Goal: Task Accomplishment & Management: Complete application form

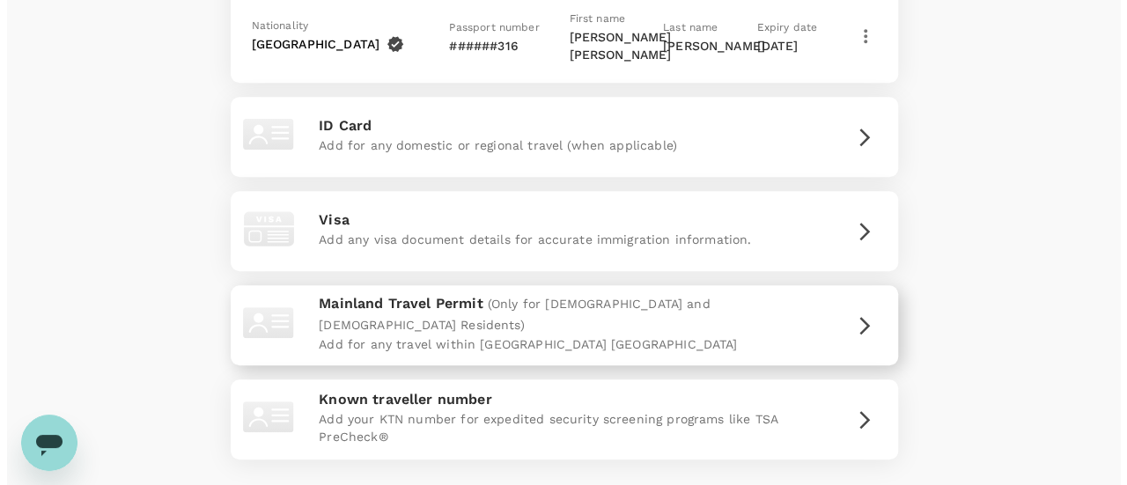
scroll to position [6785, 0]
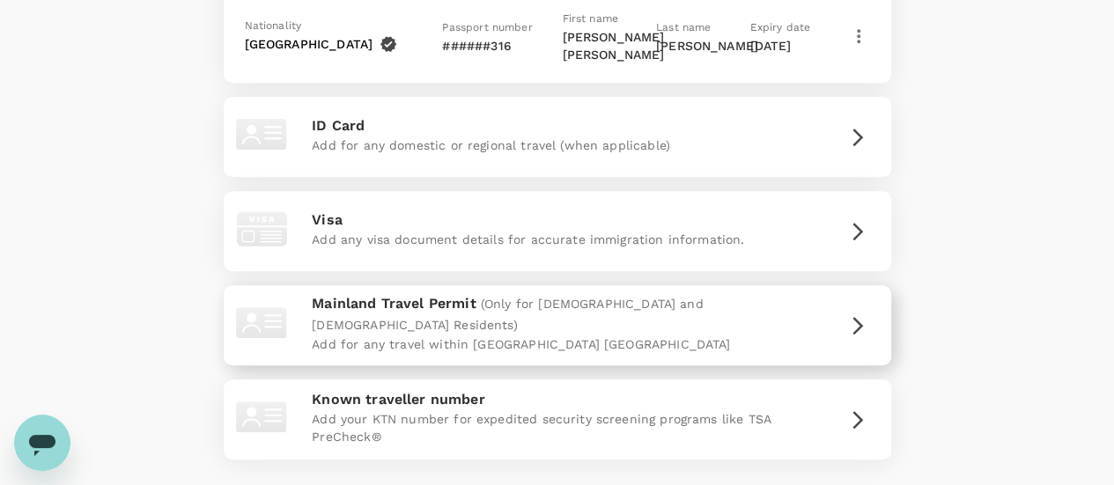
click at [863, 315] on icon "button" at bounding box center [857, 325] width 21 height 21
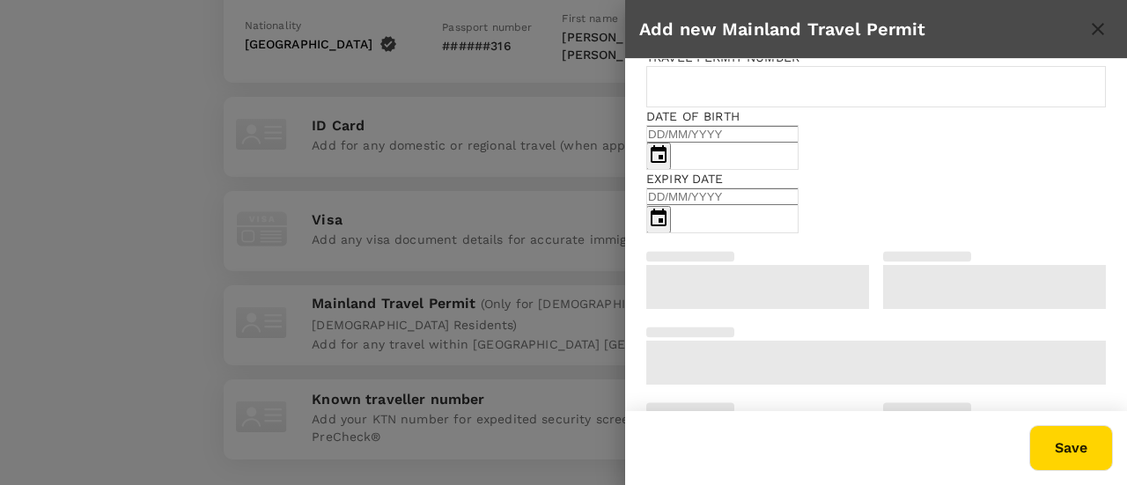
scroll to position [0, 0]
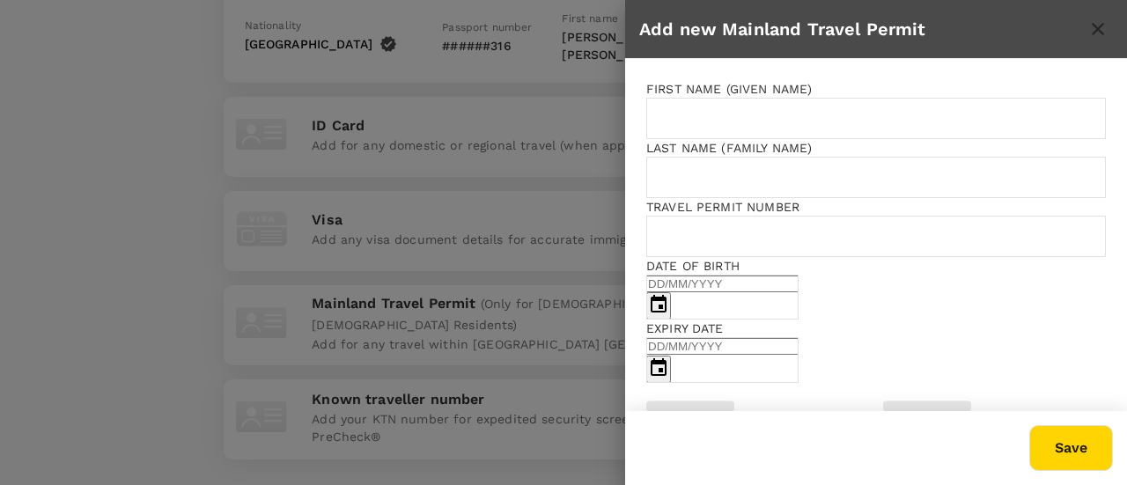
click at [803, 117] on input "text" at bounding box center [888, 118] width 484 height 41
type input "[PERSON_NAME] [PERSON_NAME]"
type input "[PERSON_NAME]"
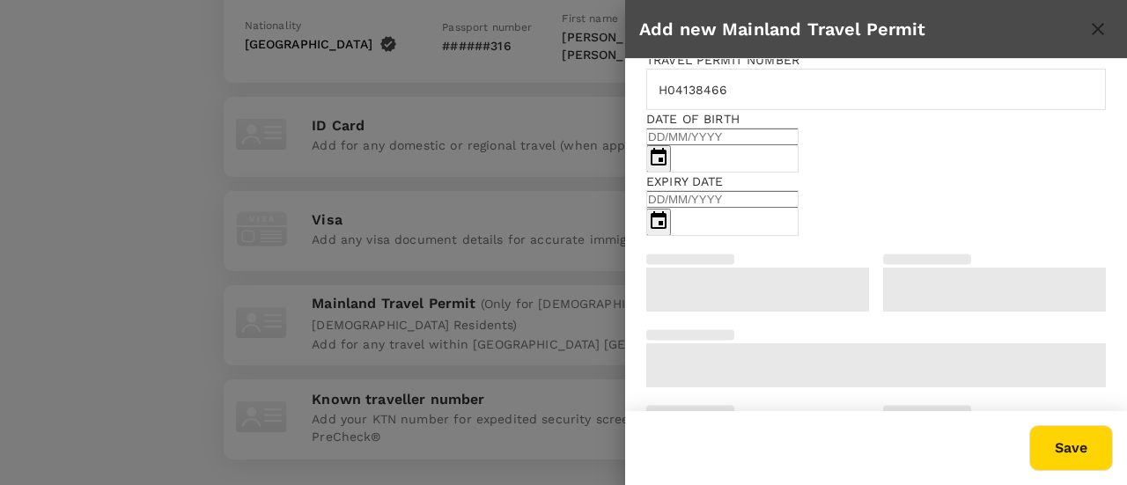
scroll to position [150, 0]
type input "H04138466"
click at [799, 143] on input "DD/MM/YYYY" at bounding box center [722, 134] width 152 height 17
type input "[DATE]"
click at [799, 205] on input "DD/MM/YYYY" at bounding box center [722, 196] width 152 height 17
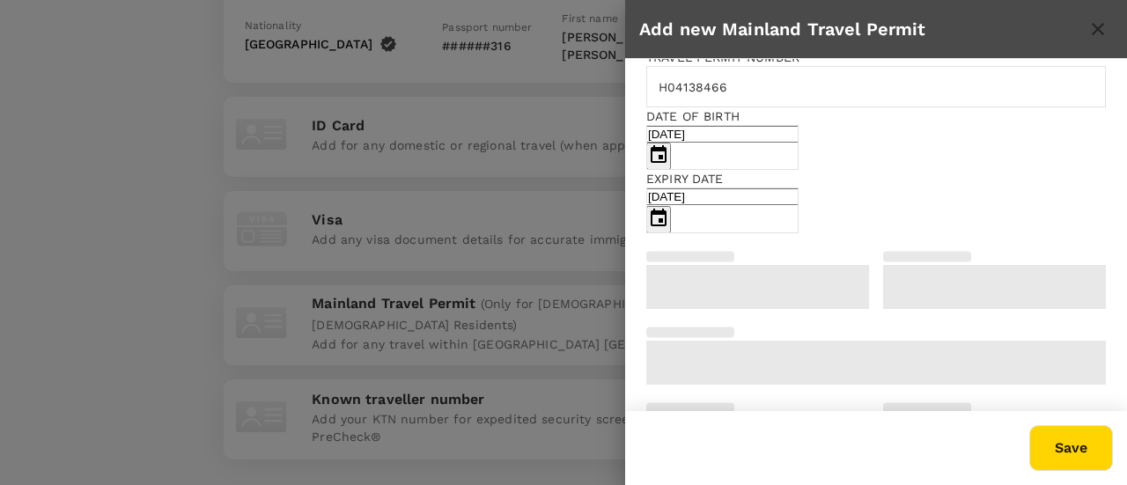
type input "[DATE]"
click at [1084, 461] on button "Save" at bounding box center [1072, 448] width 84 height 46
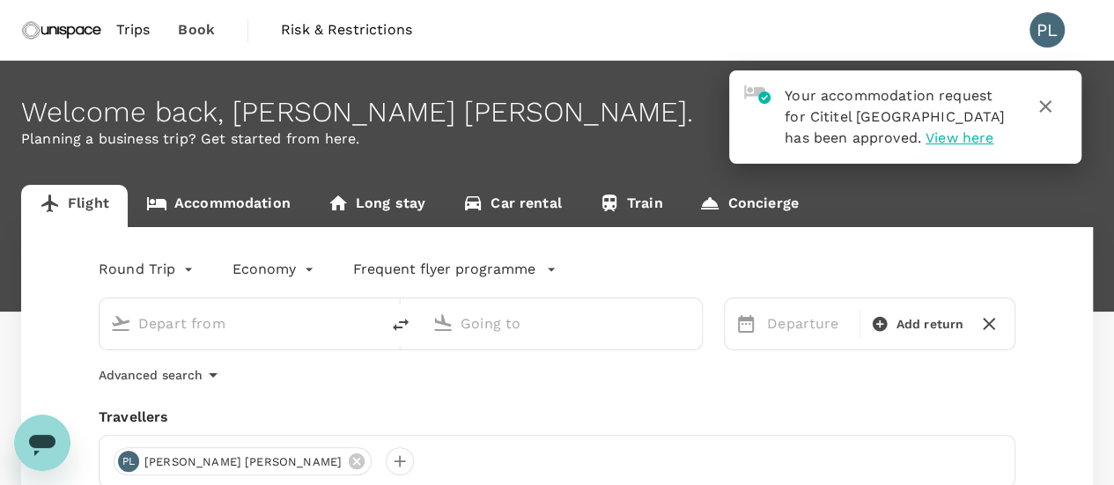
type input "roundtrip"
type input "Hong Kong, Hong Kong (any)"
type input "Kuala Lumpur Intl (KUL)"
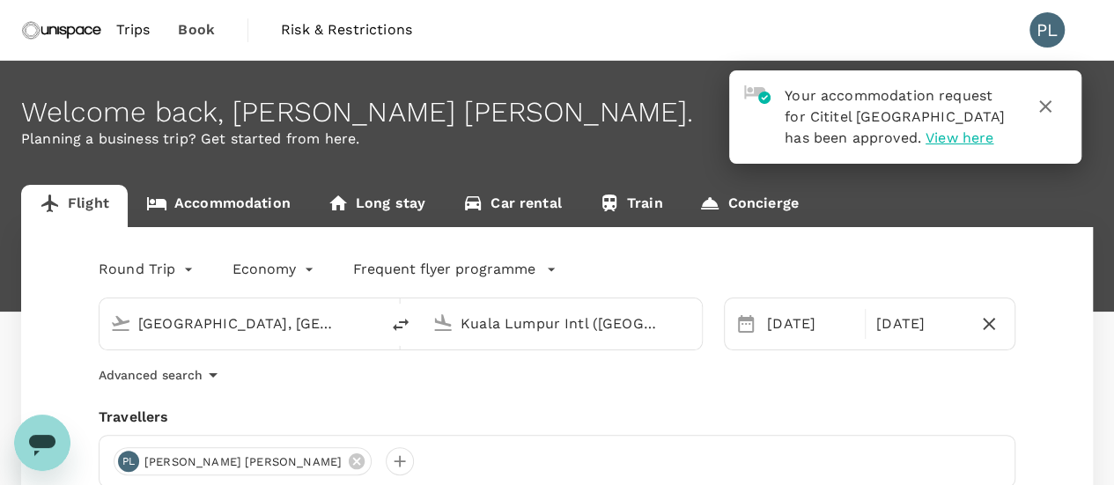
click at [1053, 101] on icon "button" at bounding box center [1045, 106] width 21 height 21
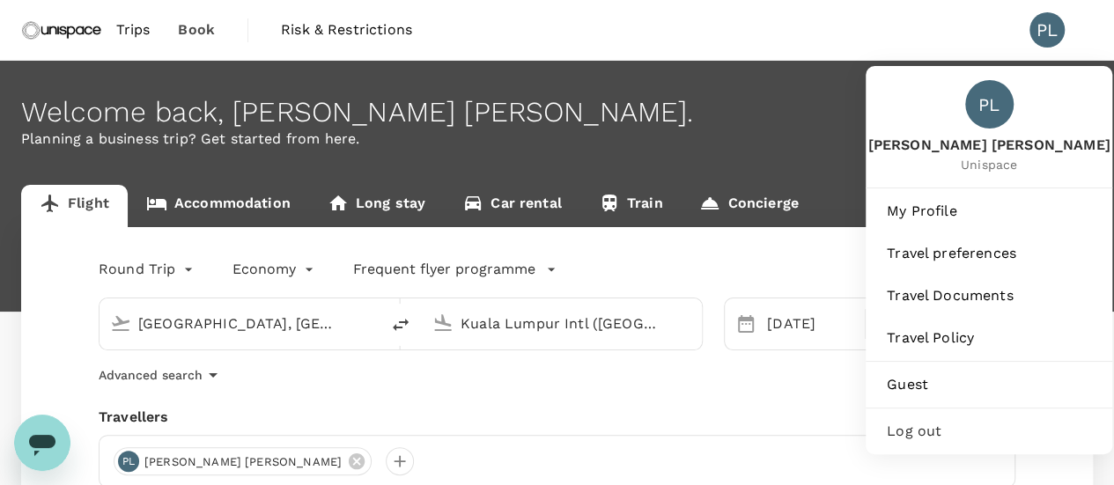
click at [1025, 37] on li "PL" at bounding box center [1053, 30] width 77 height 60
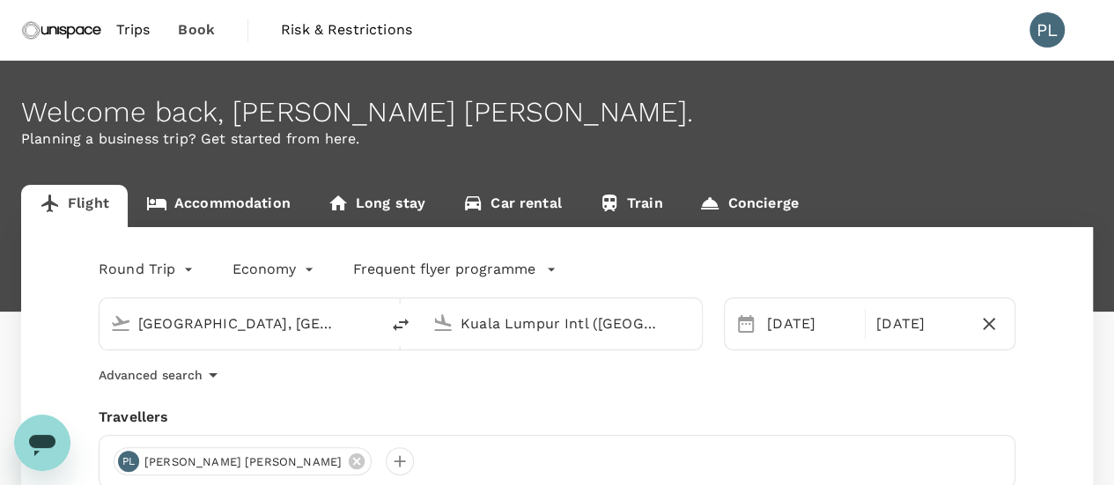
click at [1043, 27] on div "PL" at bounding box center [1047, 29] width 35 height 35
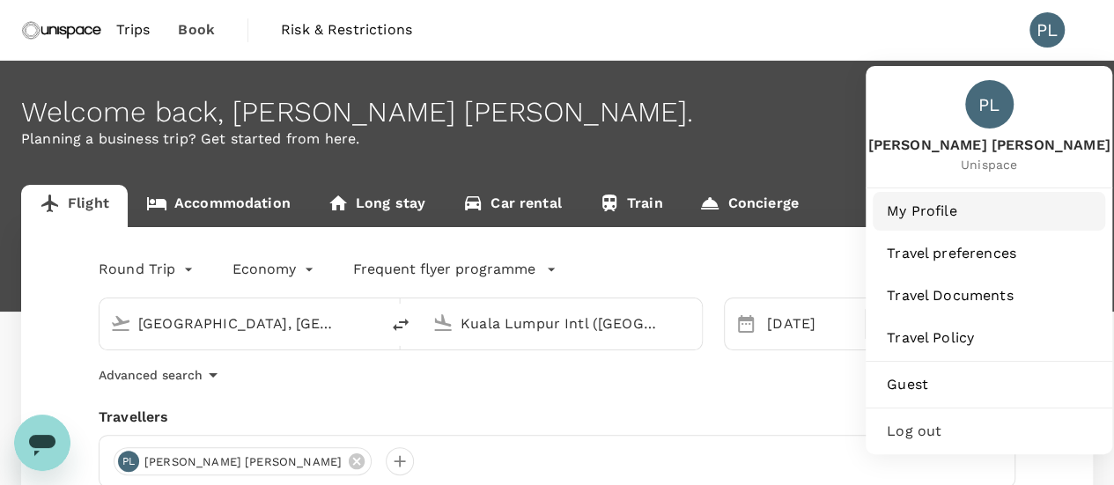
click at [962, 226] on link "My Profile" at bounding box center [989, 211] width 232 height 39
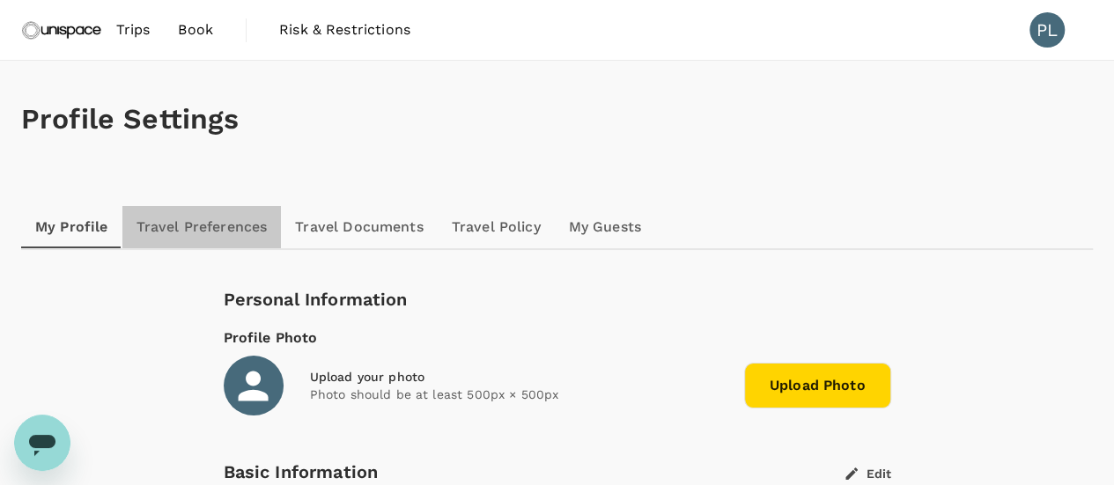
click at [160, 225] on link "Travel Preferences" at bounding box center [201, 227] width 159 height 42
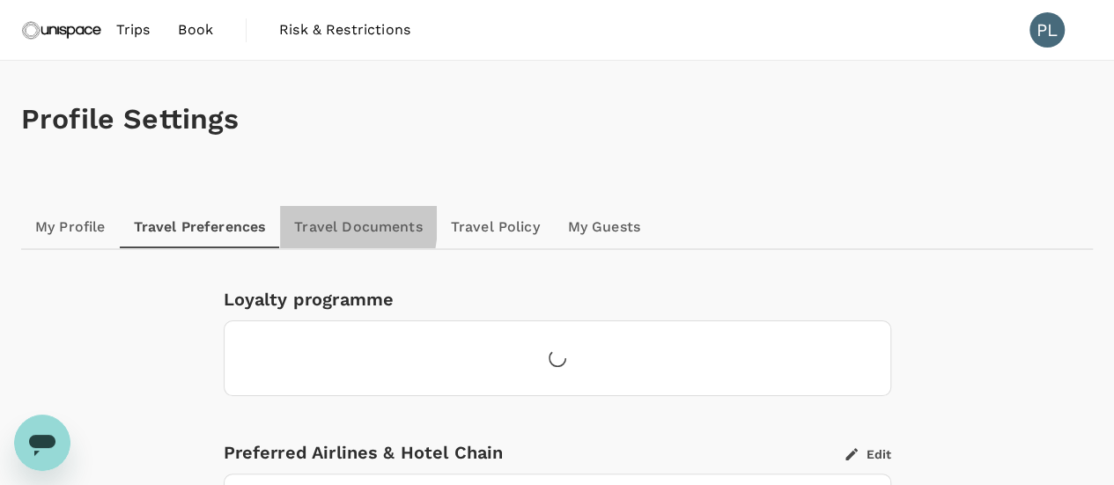
click at [298, 223] on link "Travel Documents" at bounding box center [358, 227] width 156 height 42
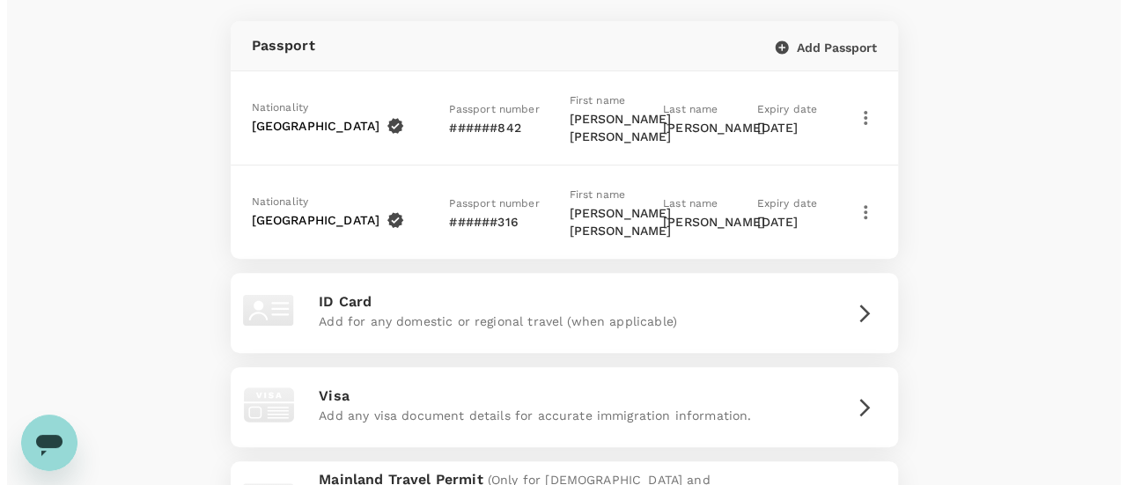
scroll to position [440, 0]
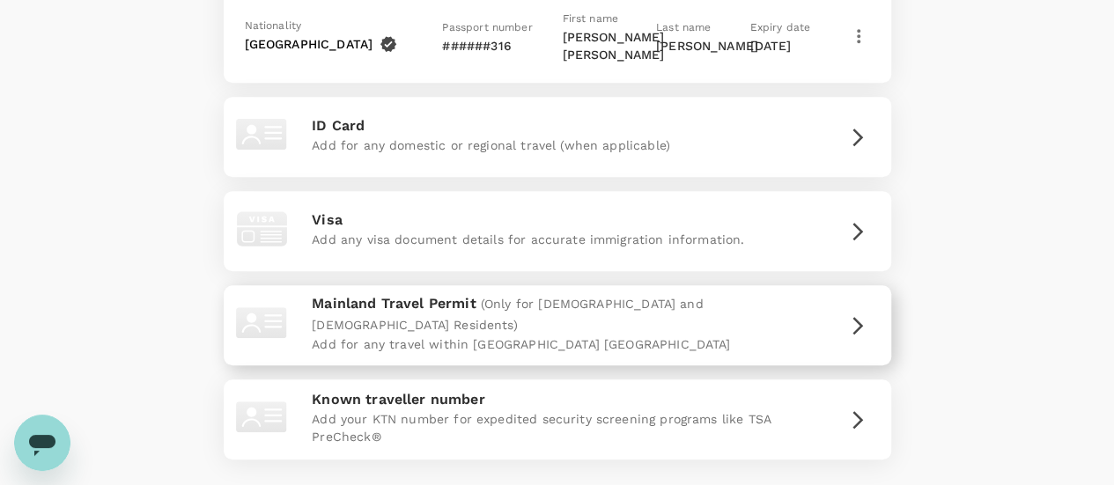
click at [846, 334] on div "Mainland Travel Permit (Only for Hong Kong and Macao Residents) Add for any tra…" at bounding box center [557, 325] width 653 height 66
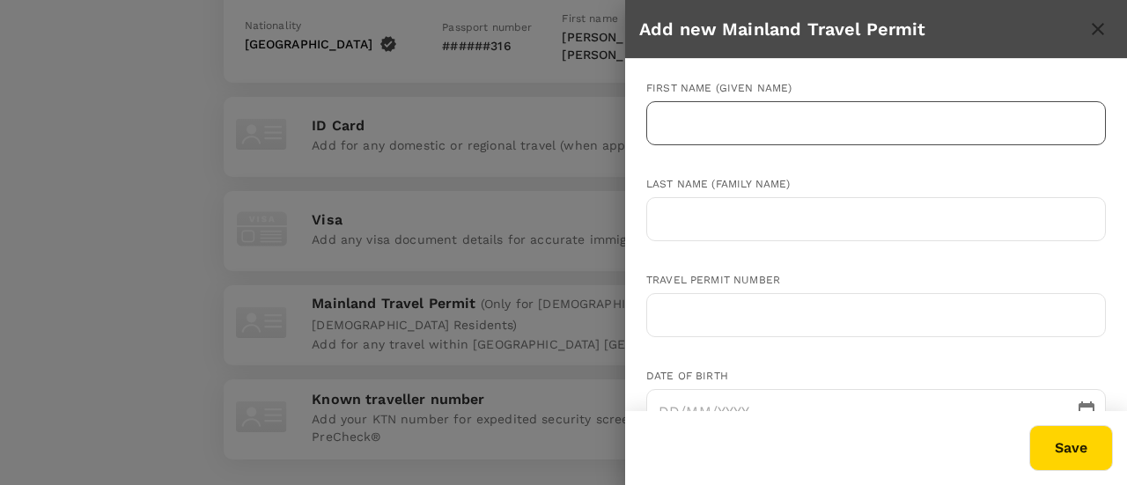
click at [832, 115] on input "text" at bounding box center [876, 123] width 460 height 44
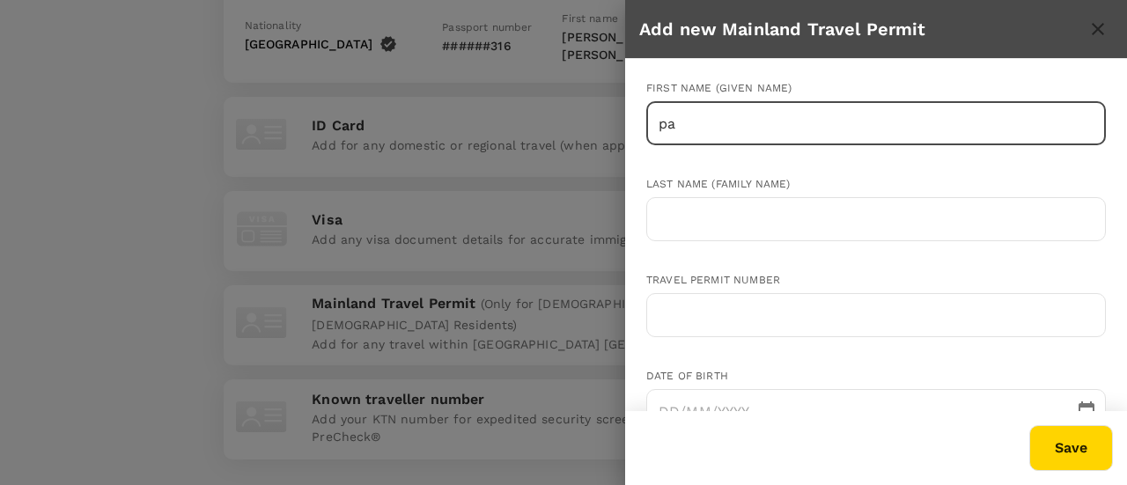
type input "p"
type input "[PERSON_NAME] [PERSON_NAME]"
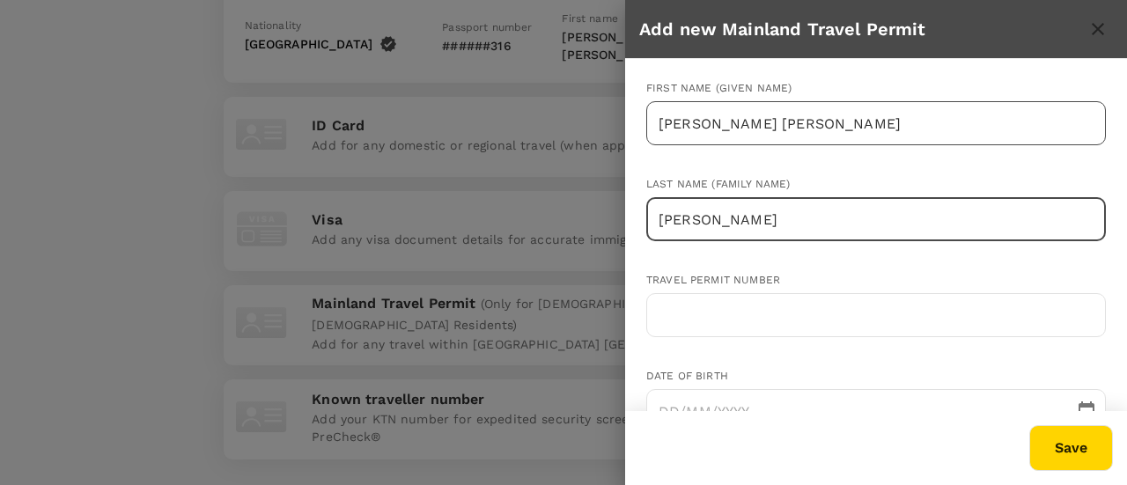
type input "[PERSON_NAME]"
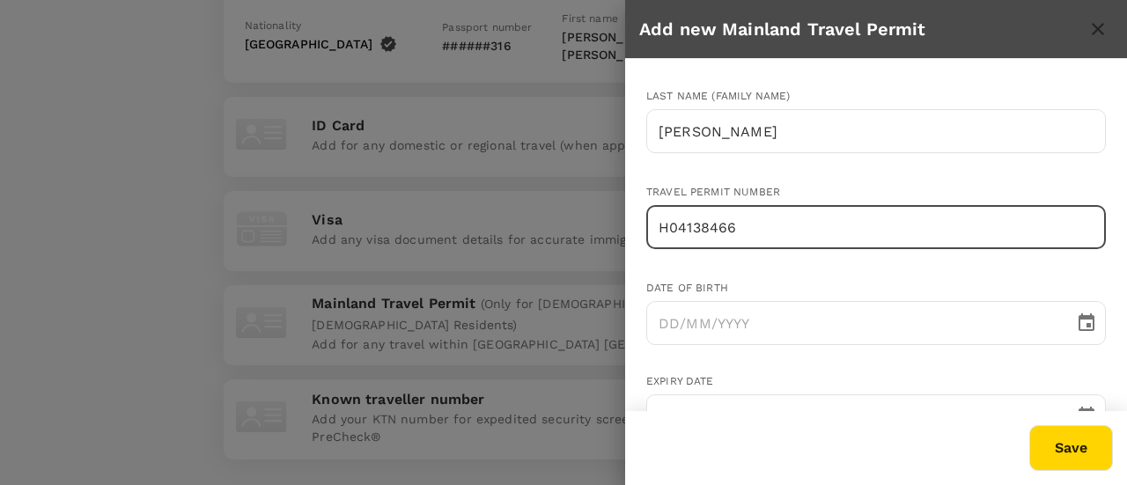
scroll to position [150, 0]
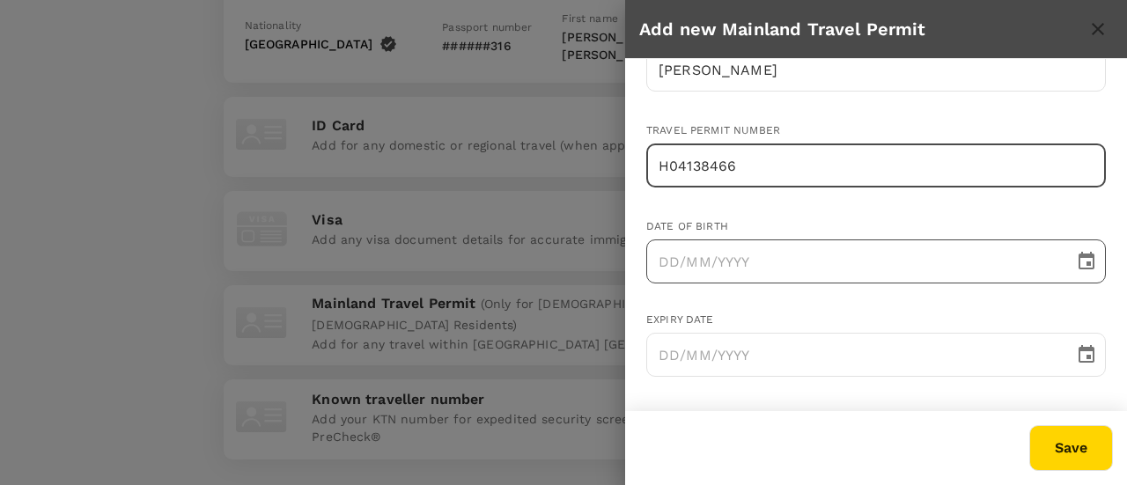
type input "H04138466"
type input "DD/MM/YYYY"
click at [791, 264] on input "DD/MM/YYYY" at bounding box center [854, 262] width 416 height 44
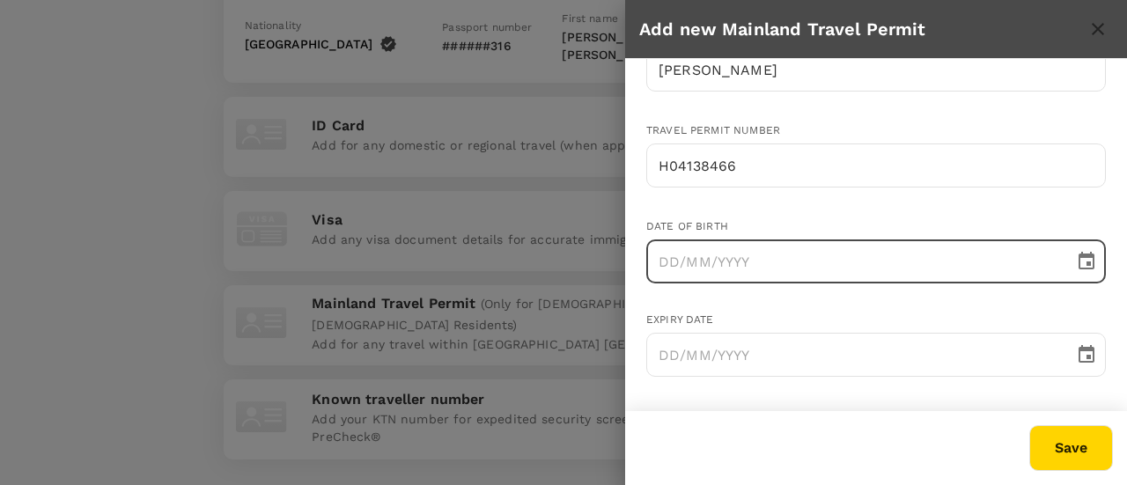
click at [1082, 260] on icon "Choose date" at bounding box center [1086, 261] width 21 height 21
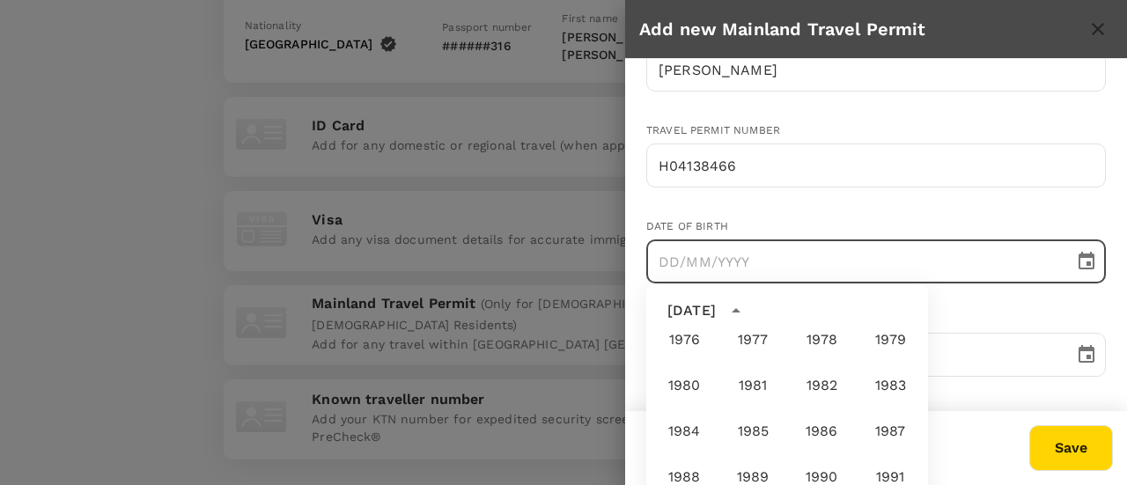
scroll to position [868, 0]
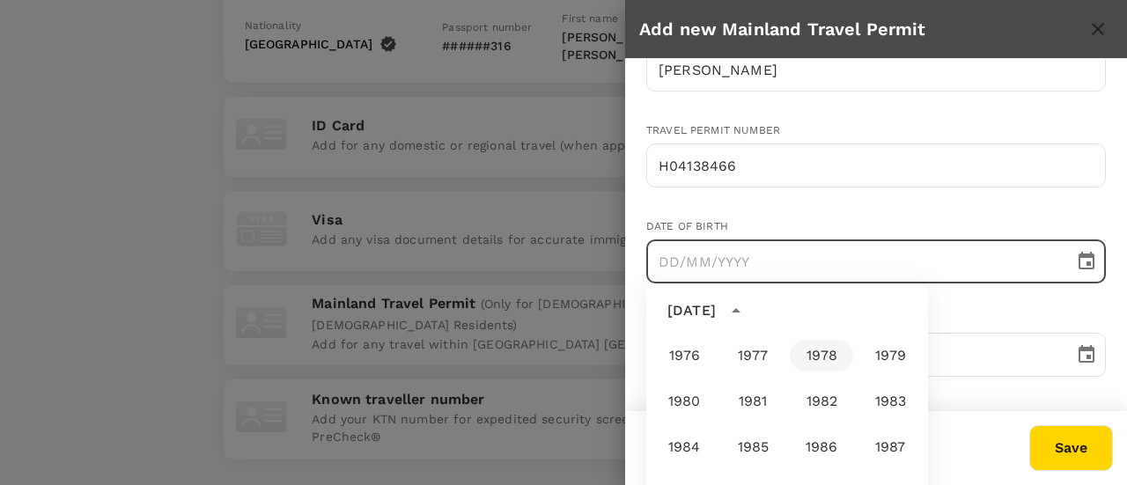
click at [812, 359] on button "1978" at bounding box center [821, 356] width 63 height 32
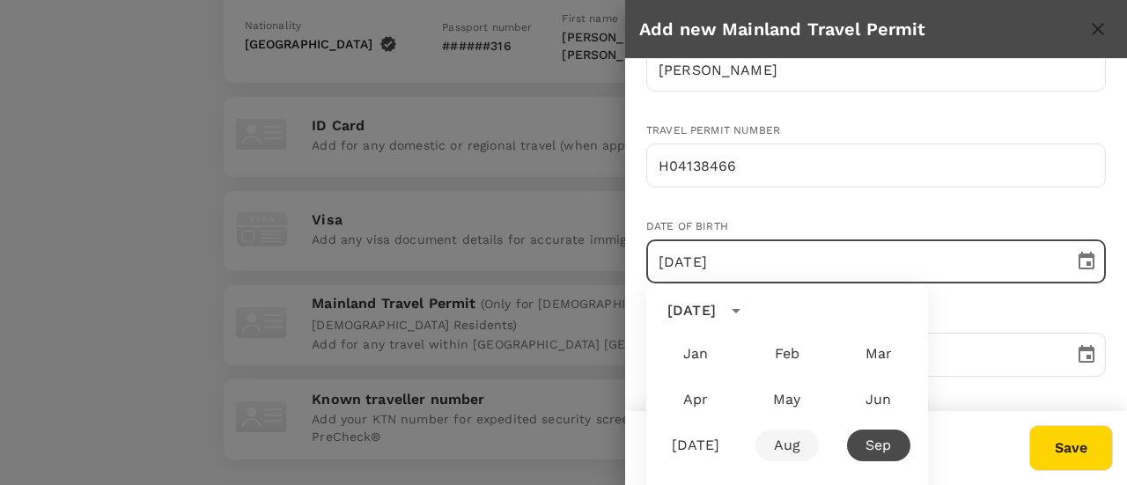
click at [771, 448] on body "Trips Book Risk & Restrictions PL Profile Settings My Profile Travel Preference…" at bounding box center [563, 99] width 1127 height 1078
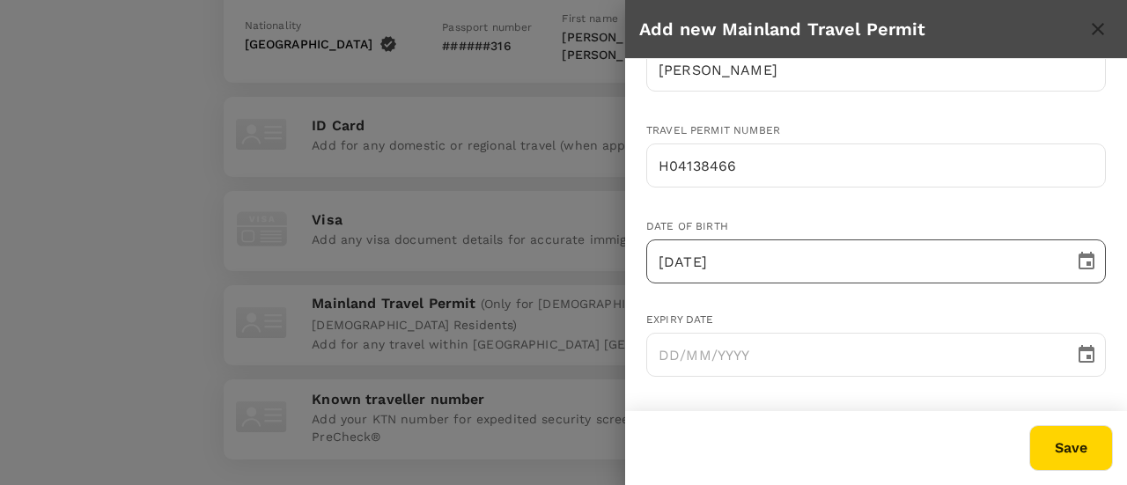
click at [1079, 256] on icon "Choose date, selected date is Sep 26, 1978" at bounding box center [1087, 261] width 16 height 18
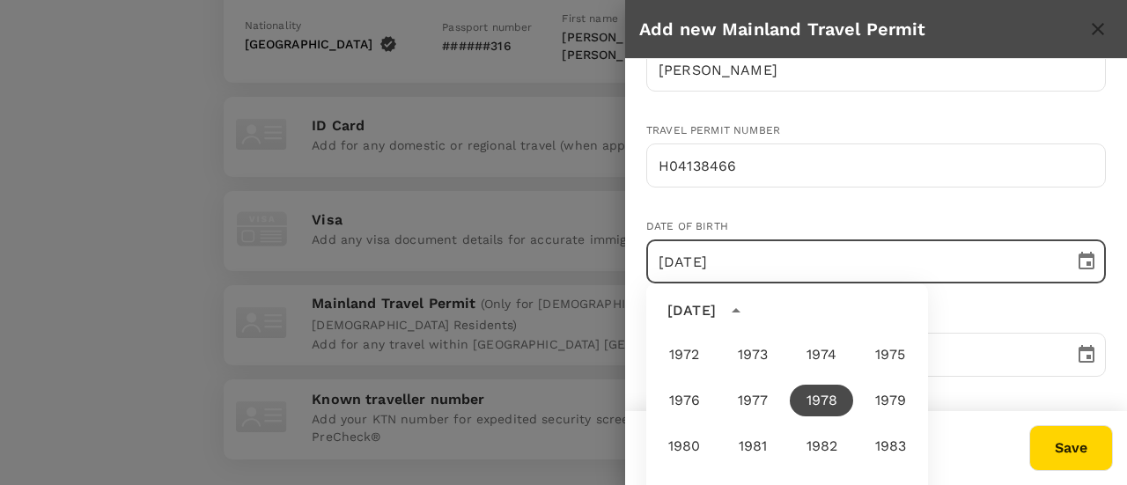
scroll to position [847, 0]
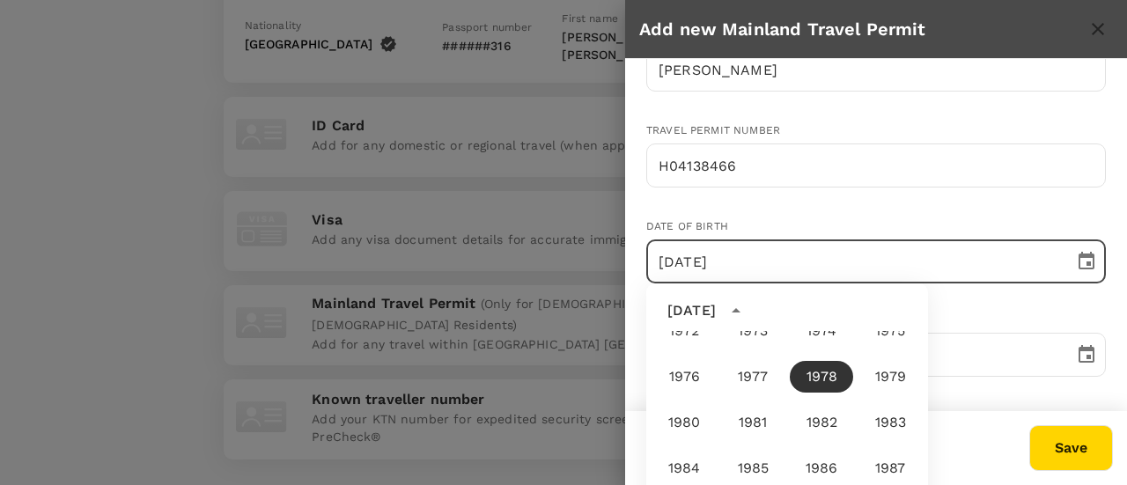
click at [815, 386] on button "1978" at bounding box center [821, 377] width 63 height 32
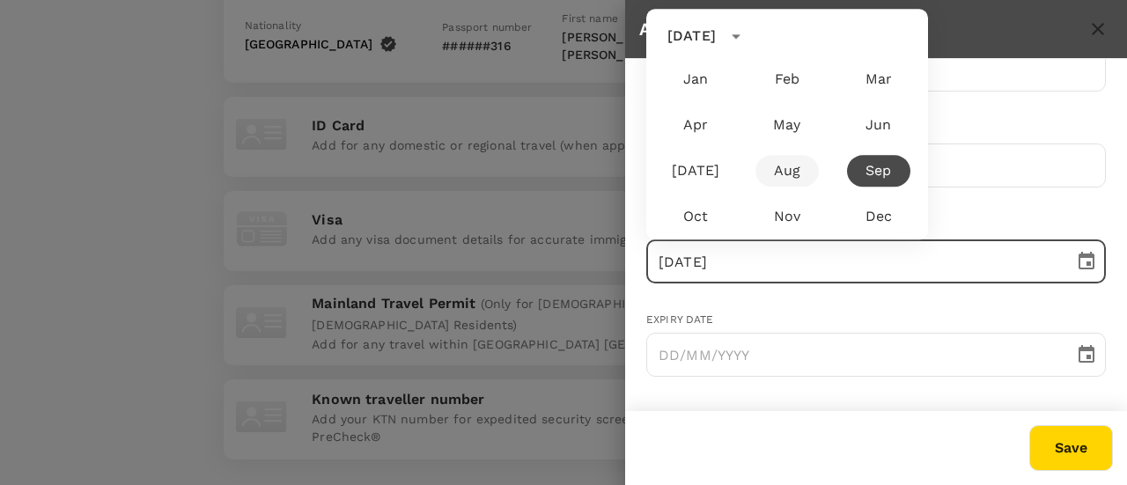
click at [803, 442] on body "Trips Book Risk & Restrictions PL Profile Settings My Profile Travel Preference…" at bounding box center [563, 99] width 1127 height 1078
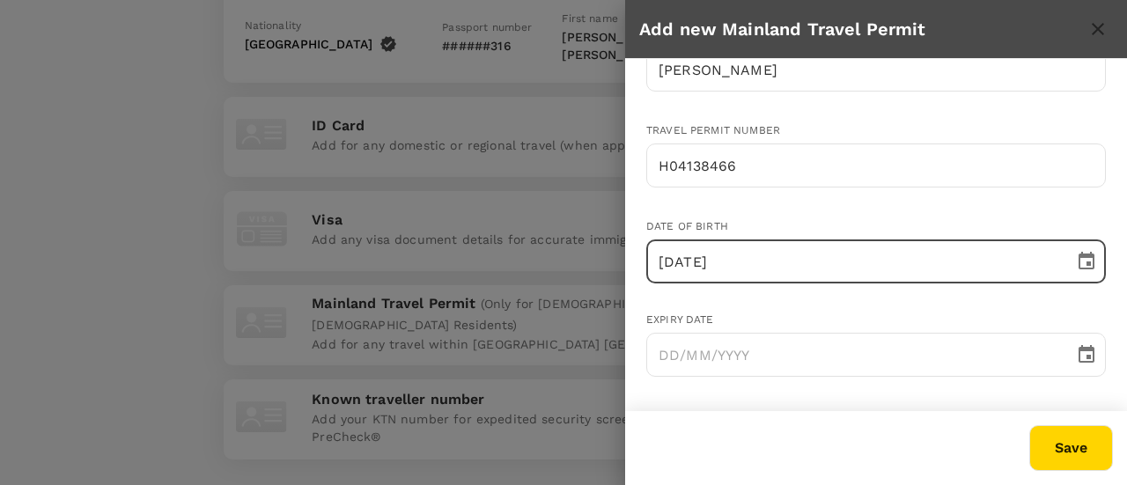
click at [705, 270] on input "26/09/1978" at bounding box center [854, 262] width 416 height 44
drag, startPoint x: 675, startPoint y: 262, endPoint x: 616, endPoint y: 267, distance: 60.1
click at [616, 267] on div "Add new Mainland Travel Permit First name (Given name) Paul Yiu Chuen ​ Last na…" at bounding box center [563, 242] width 1127 height 485
click at [719, 269] on input "26/09/1978" at bounding box center [854, 262] width 416 height 44
type input "[DATE]"
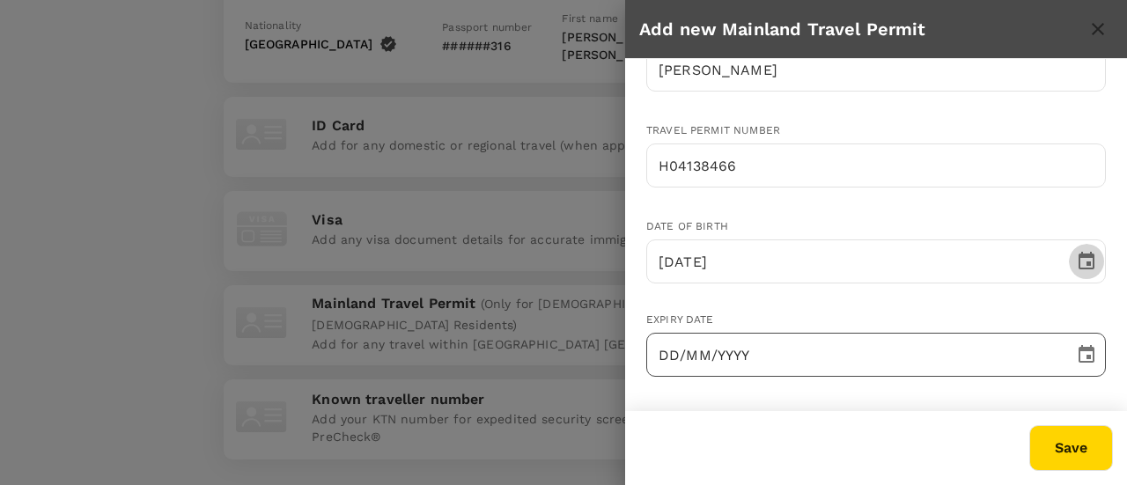
click at [823, 353] on input "DD/MM/YYYY" at bounding box center [854, 355] width 416 height 44
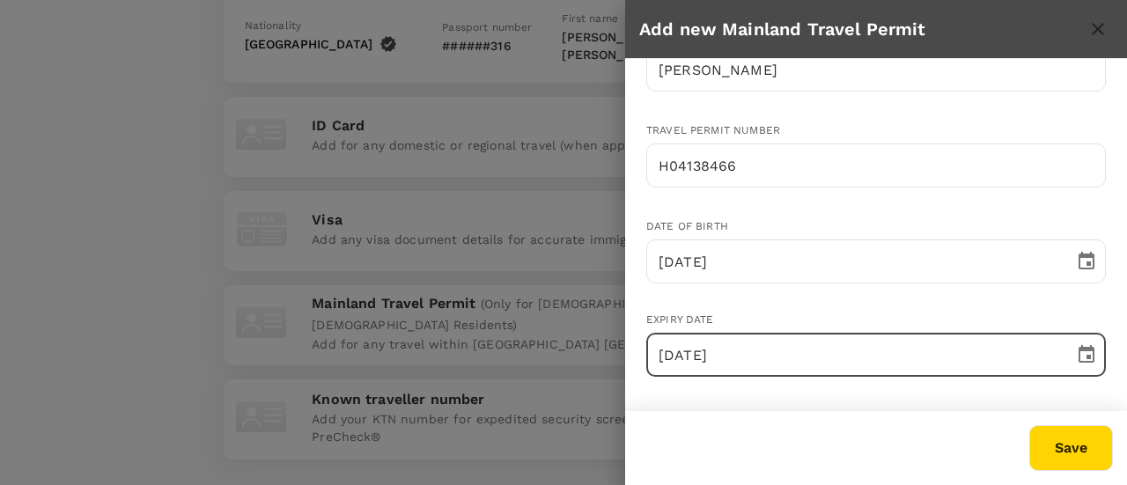
type input "[DATE]"
click at [823, 403] on div "First name (Given name) Paul Yiu Chuen ​ Last name (Family name) Leung ​ Travel…" at bounding box center [876, 235] width 502 height 352
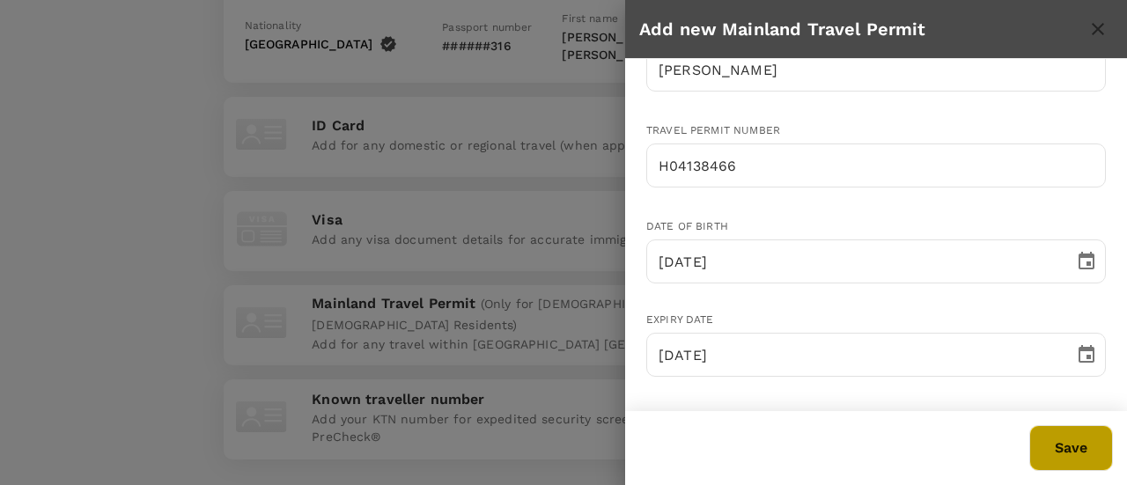
click at [1047, 451] on button "Save" at bounding box center [1072, 448] width 84 height 46
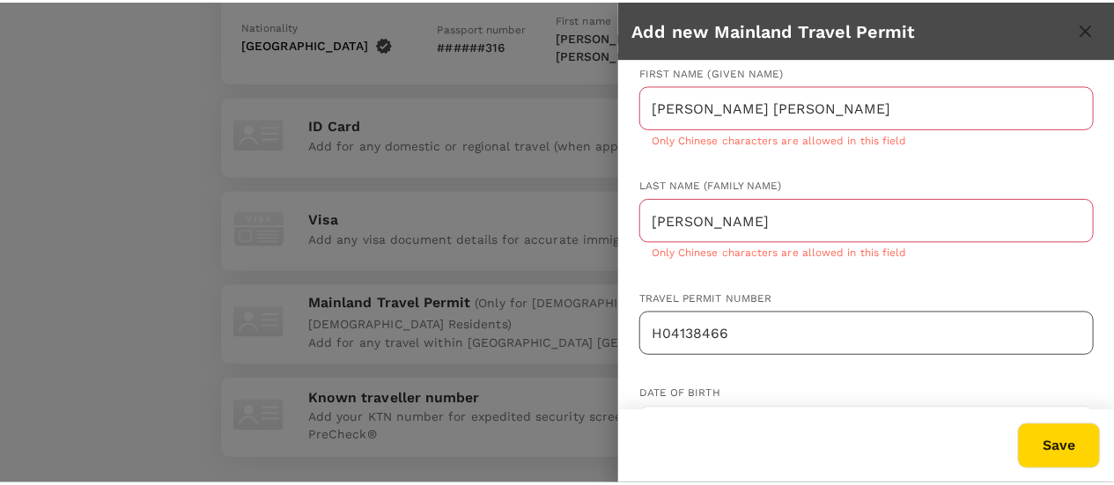
scroll to position [0, 0]
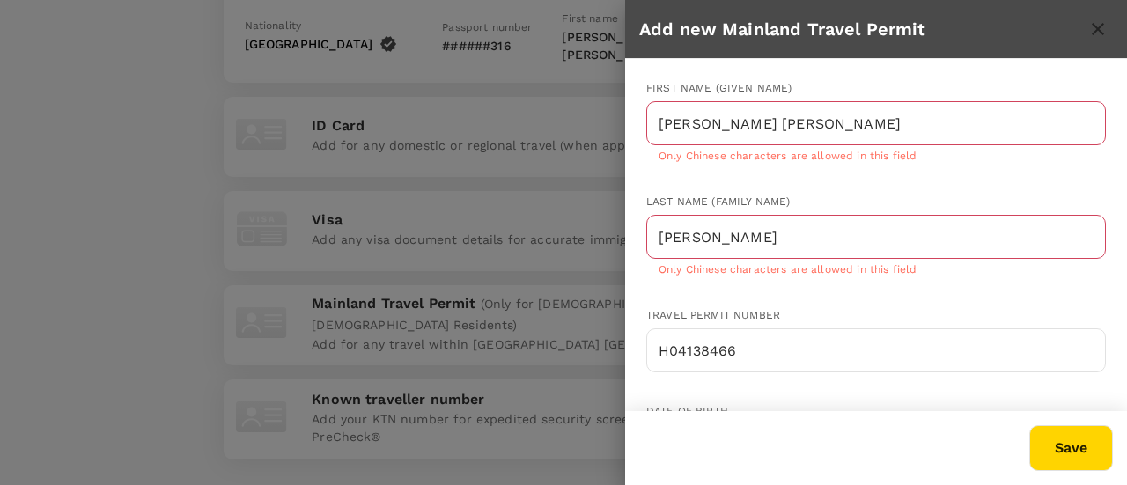
click at [742, 147] on div "Paul Yiu Chuen ​ Only Chinese characters are allowed in this field" at bounding box center [876, 133] width 460 height 64
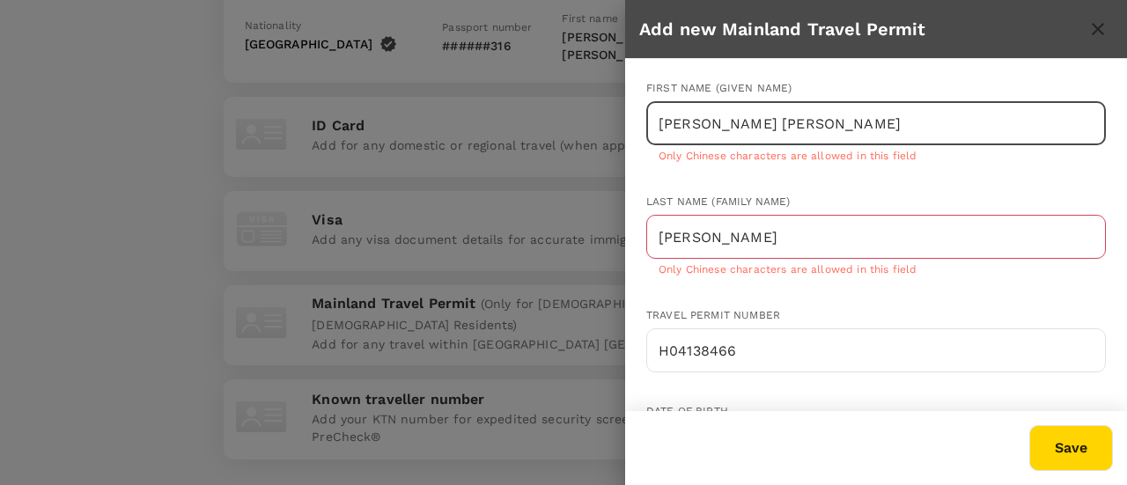
drag, startPoint x: 768, startPoint y: 127, endPoint x: 624, endPoint y: 135, distance: 143.8
click at [624, 135] on div "Add new Mainland Travel Permit First name (Given name) Paul Yiu Chuen ​ Only Ch…" at bounding box center [563, 242] width 1127 height 485
paste input "耀泉"
type input "耀泉"
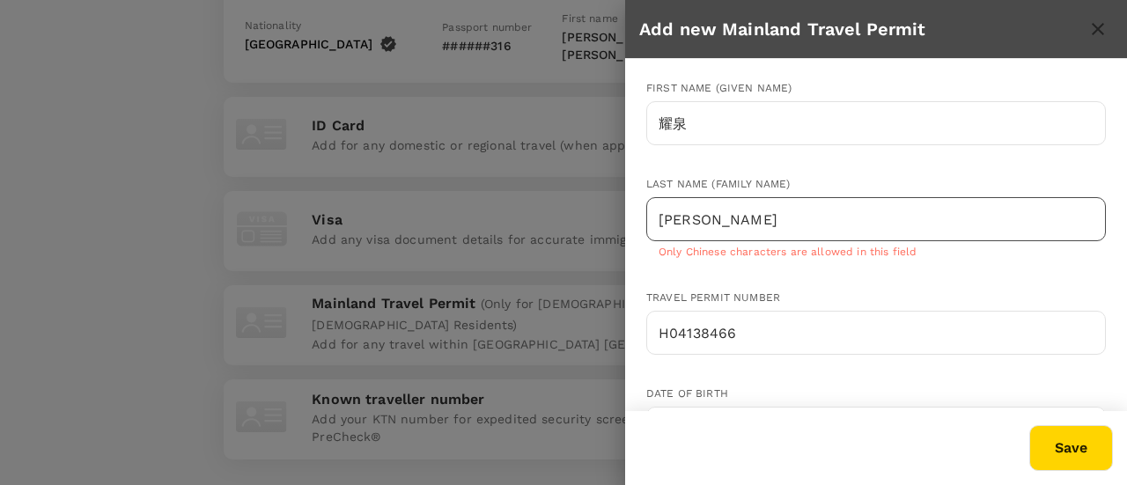
click at [789, 230] on input "[PERSON_NAME]" at bounding box center [876, 219] width 460 height 44
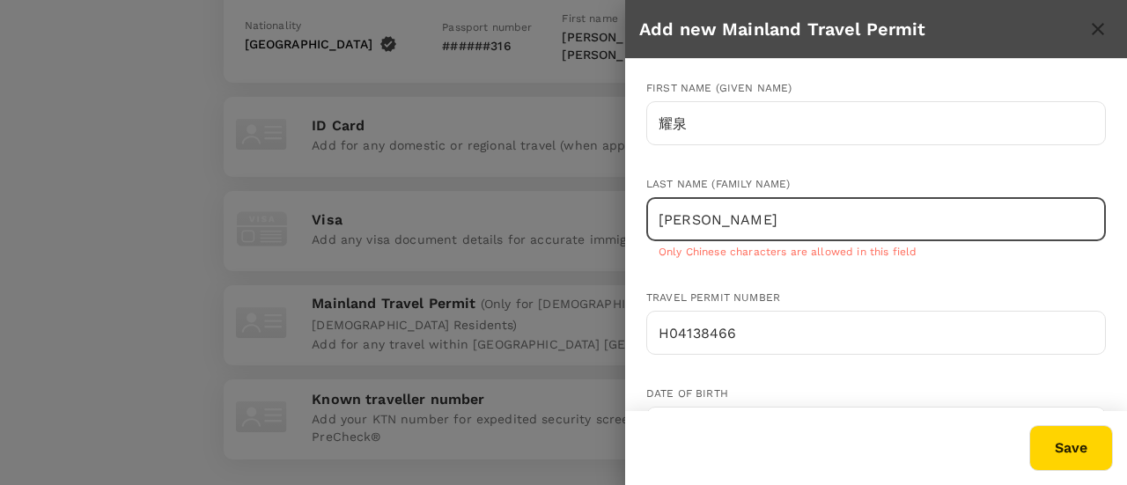
drag, startPoint x: 771, startPoint y: 224, endPoint x: 613, endPoint y: 232, distance: 157.8
click at [613, 232] on div "Add new Mainland Travel Permit First name (Given name) 耀泉 ​ Last name (Family n…" at bounding box center [563, 242] width 1127 height 485
paste input "梁"
type input "梁"
click at [1048, 441] on button "Save" at bounding box center [1072, 448] width 84 height 46
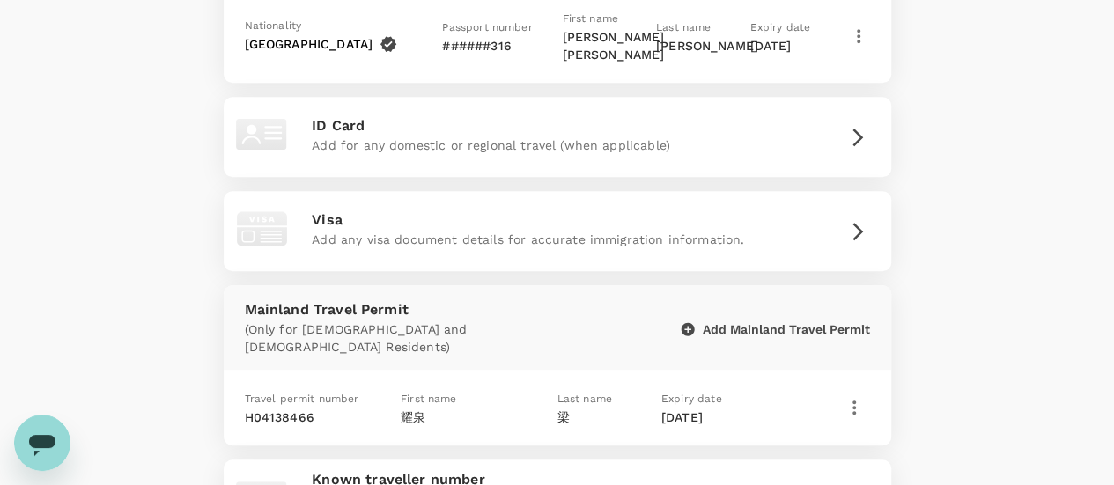
click at [897, 307] on div "Passport Add Passport Nationality China Passport number ######842 First name Pa…" at bounding box center [556, 199] width 1001 height 709
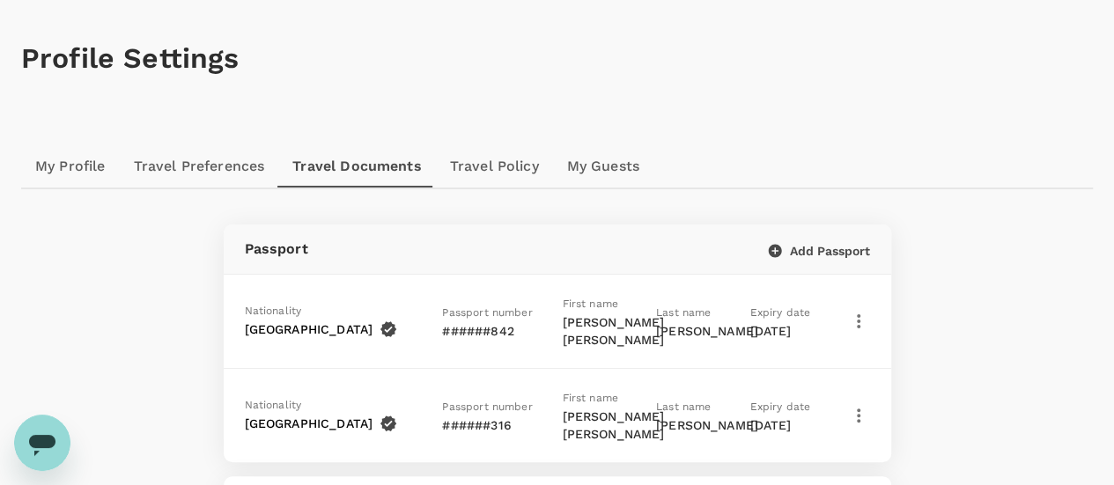
scroll to position [88, 0]
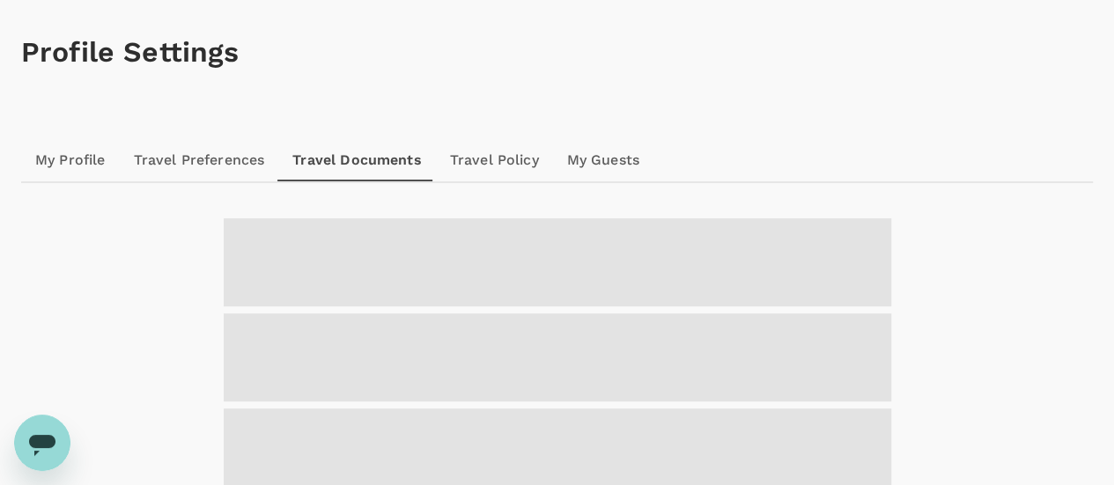
scroll to position [70, 0]
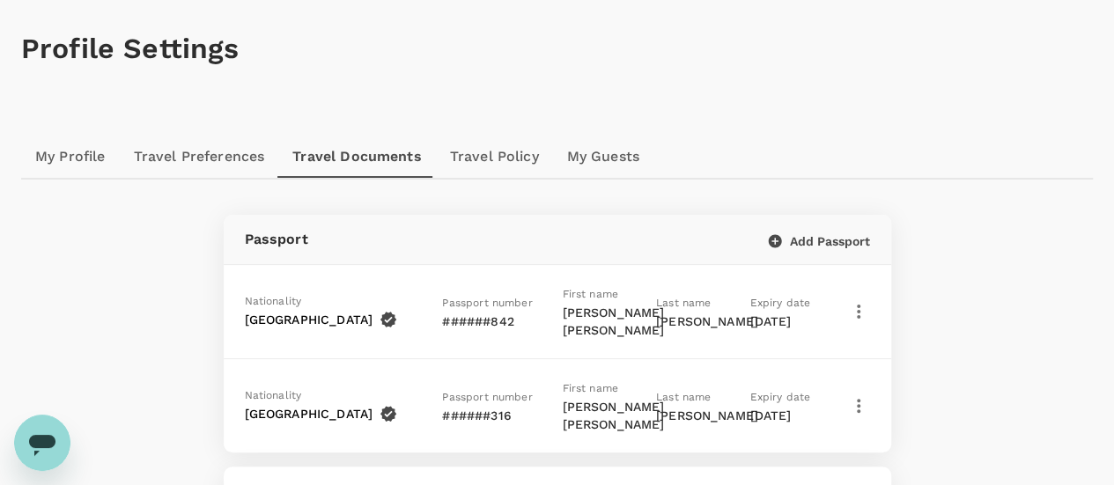
click at [421, 17] on div "Profile Settings" at bounding box center [557, 48] width 1072 height 117
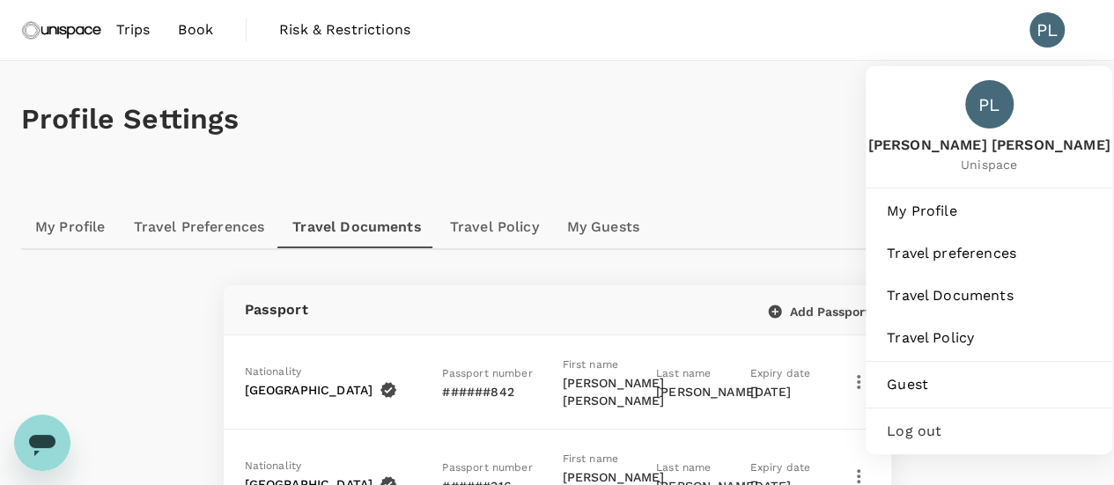
click at [916, 432] on span "Log out" at bounding box center [989, 431] width 204 height 21
